Goal: Information Seeking & Learning: Learn about a topic

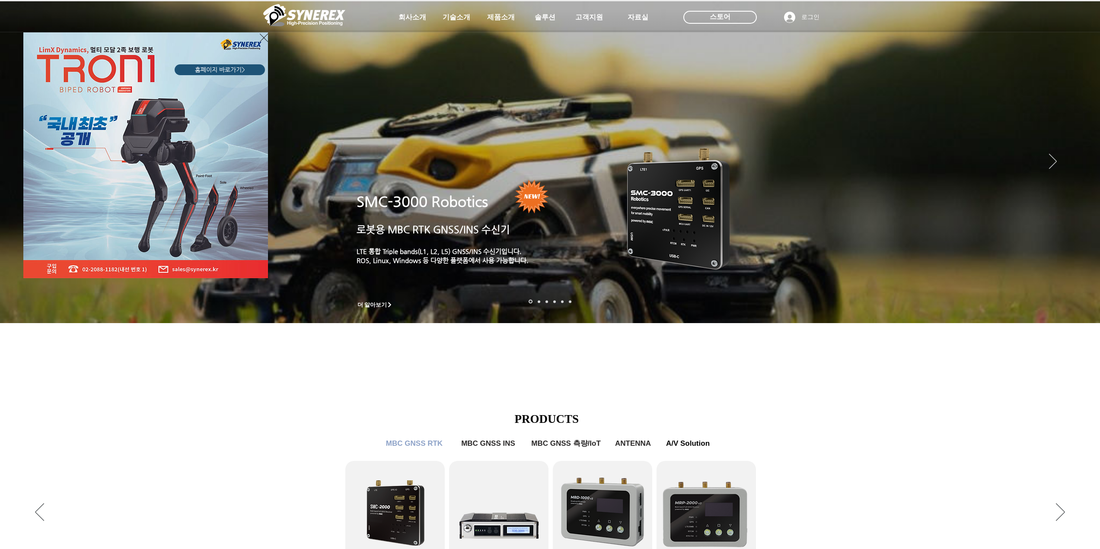
click at [265, 35] on icon "사이트로 돌아가기" at bounding box center [264, 37] width 8 height 11
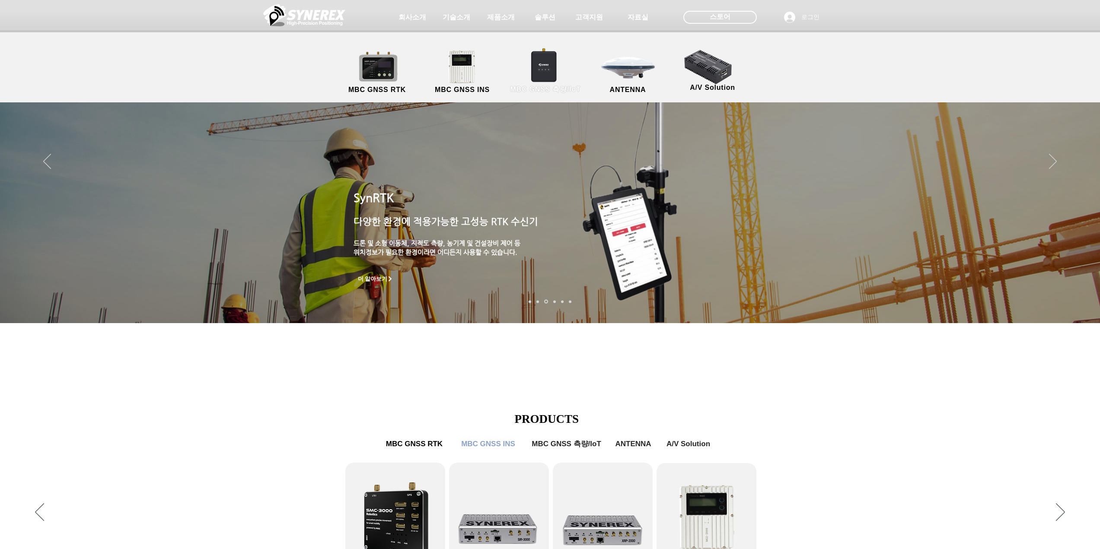
click at [552, 69] on link "MBC GNSS 측량/IoT" at bounding box center [546, 72] width 84 height 45
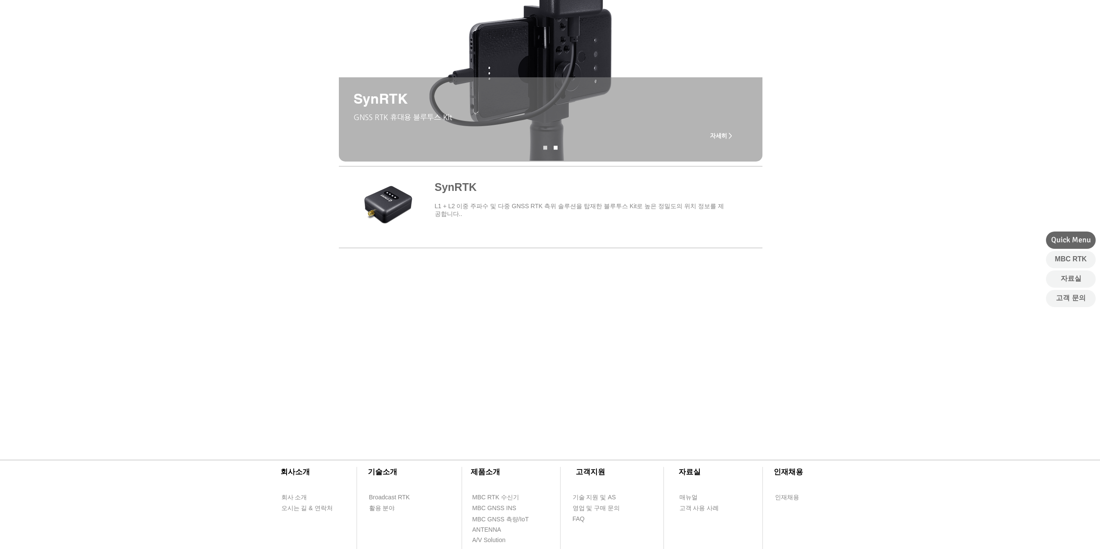
scroll to position [43, 0]
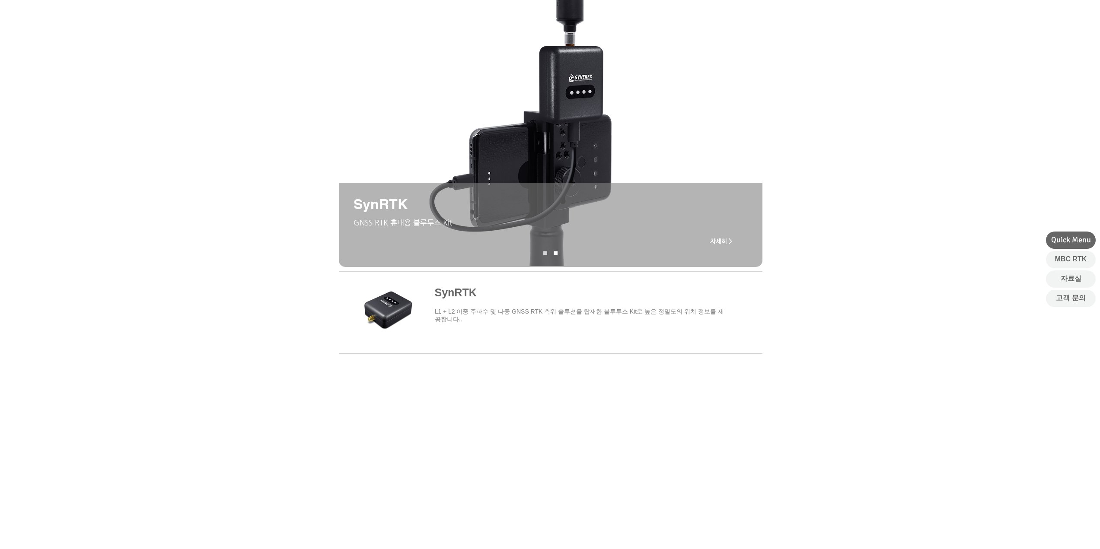
click at [721, 244] on span "자세히 >" at bounding box center [721, 241] width 22 height 7
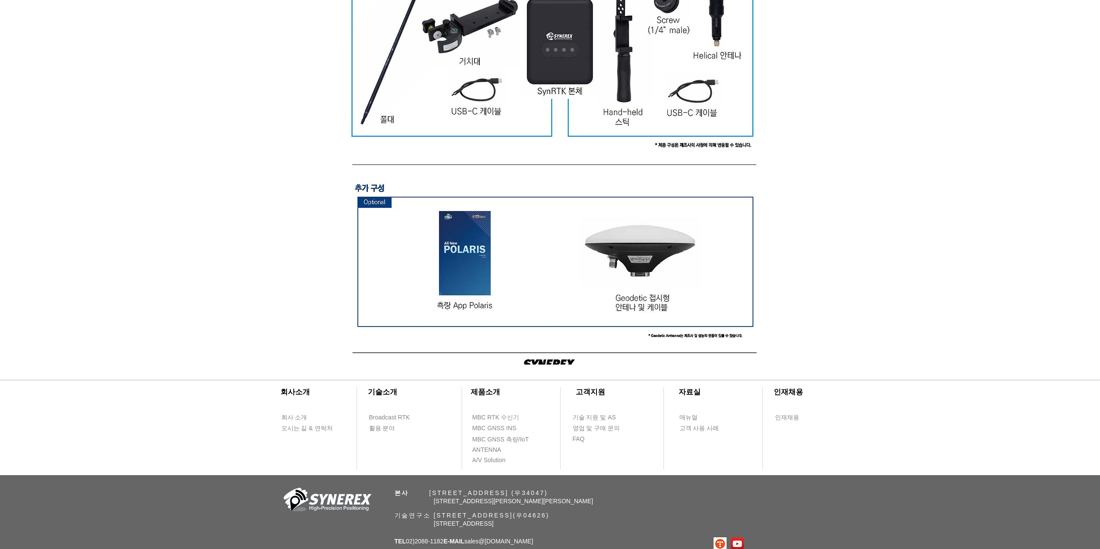
scroll to position [2431, 0]
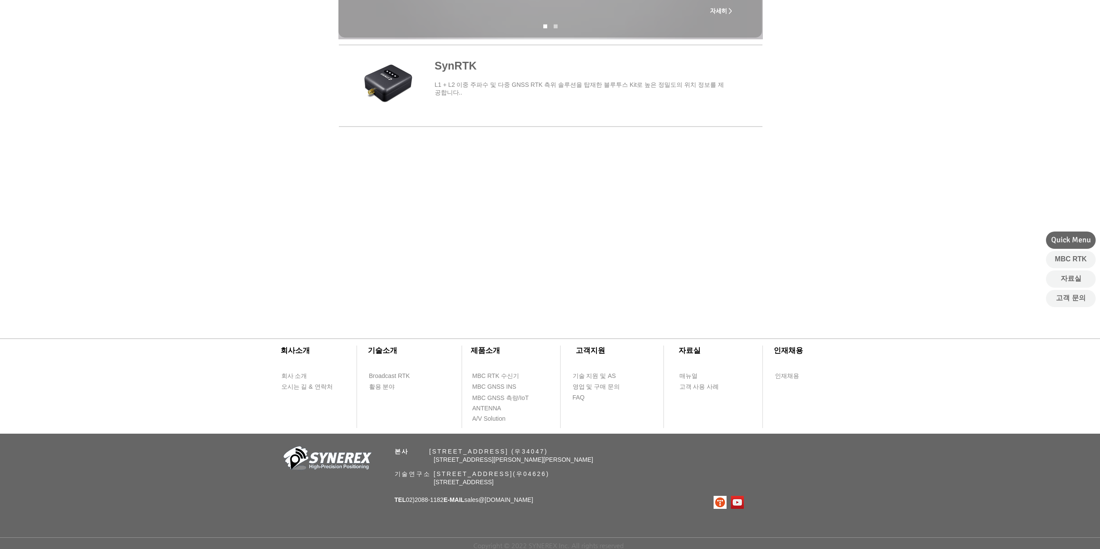
scroll to position [43, 0]
